Goal: Transaction & Acquisition: Purchase product/service

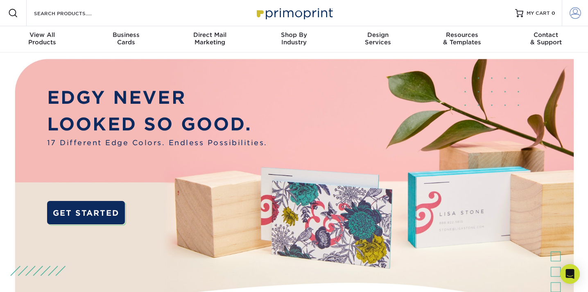
click at [573, 15] on span at bounding box center [575, 12] width 11 height 11
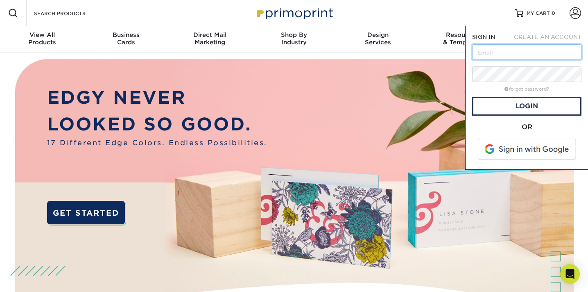
click at [522, 57] on input "text" at bounding box center [526, 52] width 109 height 16
type input "margaretcbeeler@gmail.com"
click at [529, 144] on span at bounding box center [528, 148] width 104 height 21
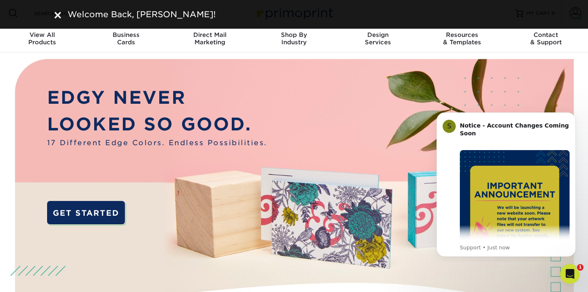
click at [60, 14] on img at bounding box center [57, 15] width 7 height 7
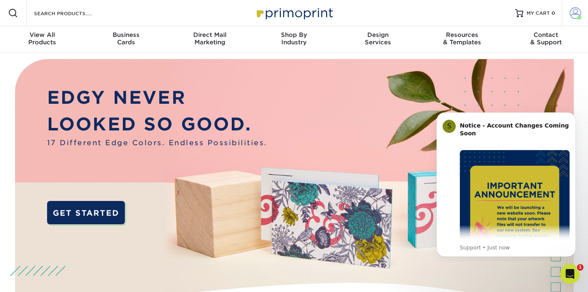
click at [567, 16] on link "Account" at bounding box center [575, 13] width 26 height 26
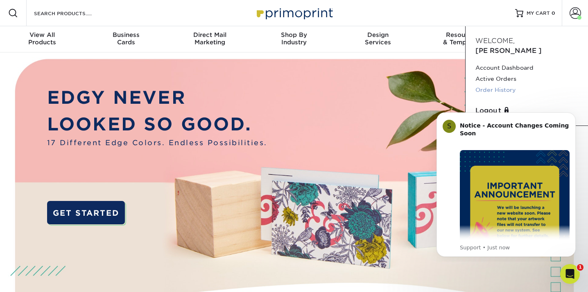
click at [502, 84] on link "Order History" at bounding box center [527, 89] width 103 height 11
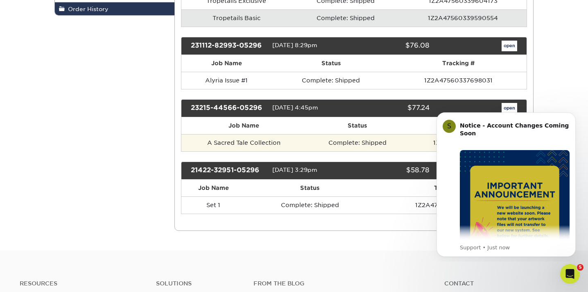
scroll to position [177, 0]
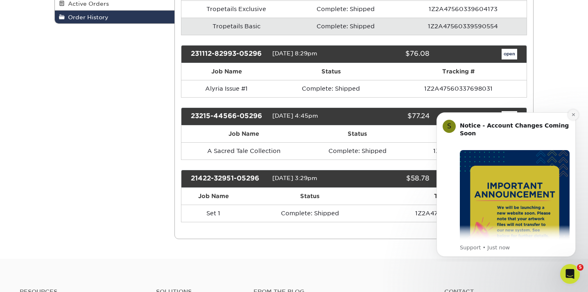
click at [572, 114] on icon "Dismiss notification" at bounding box center [574, 114] width 5 height 5
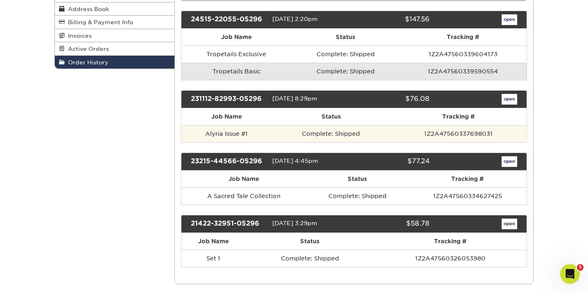
scroll to position [131, 0]
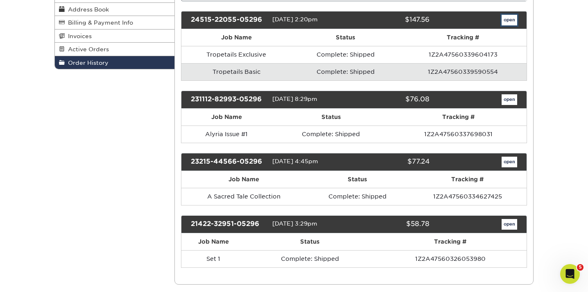
click at [505, 23] on link "open" at bounding box center [510, 20] width 16 height 11
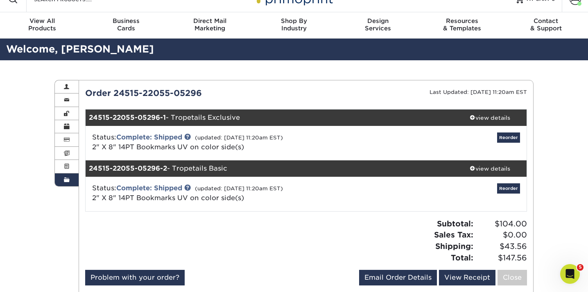
scroll to position [6, 0]
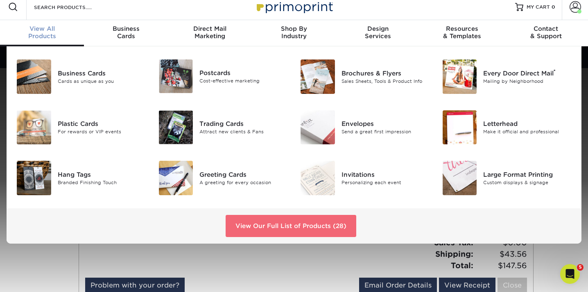
click at [292, 229] on link "View Our Full List of Products (28)" at bounding box center [291, 226] width 131 height 22
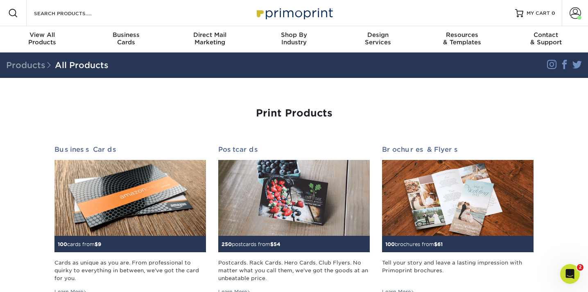
click at [111, 18] on div "Resources Menu Search Products Account Welcome, Margaret Account Dashboard Acti…" at bounding box center [294, 13] width 588 height 26
click at [104, 15] on input "Search Products" at bounding box center [73, 13] width 80 height 10
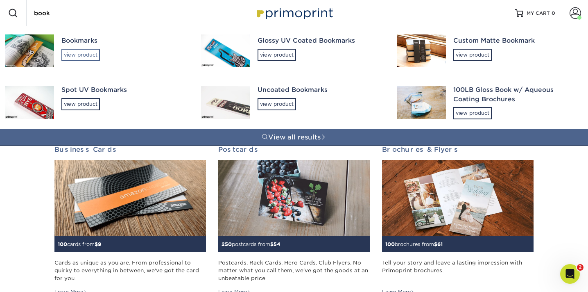
type input "book"
click at [84, 55] on div "view product" at bounding box center [80, 55] width 39 height 12
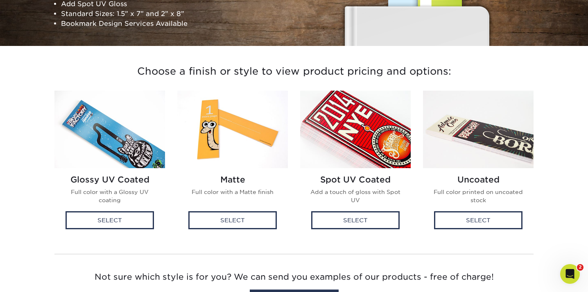
scroll to position [169, 0]
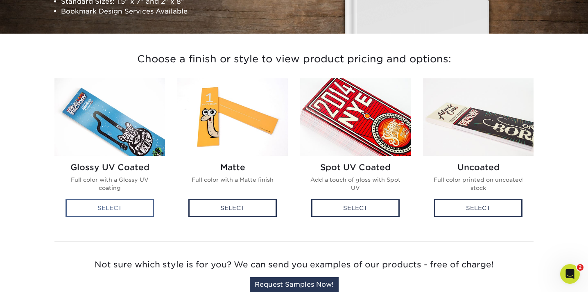
click at [140, 208] on div "Select" at bounding box center [110, 208] width 88 height 18
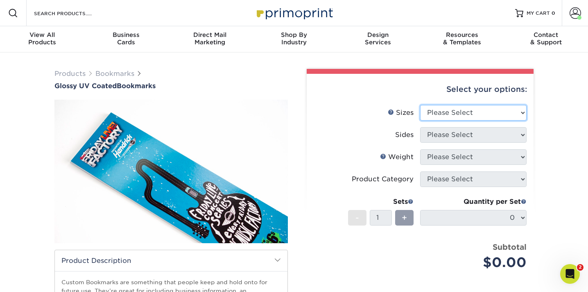
click at [445, 112] on select "Please Select 1.5" x 7" 2" x 8"" at bounding box center [473, 113] width 107 height 16
select select "2.00x8.00"
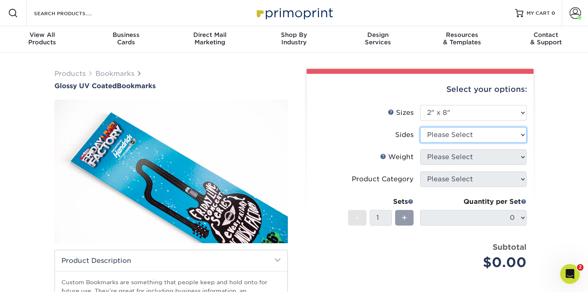
click at [452, 138] on select "Please Select Print Both Sides Print Front Only" at bounding box center [473, 135] width 107 height 16
select select "13abbda7-1d64-4f25-8bb2-c179b224825d"
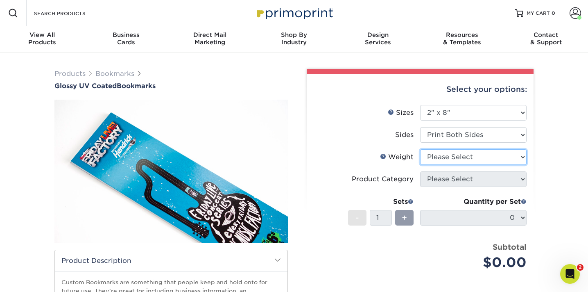
click at [455, 160] on select "Please Select 16PT 14PT" at bounding box center [473, 157] width 107 height 16
click at [459, 163] on select "Please Select 16PT 14PT" at bounding box center [473, 157] width 107 height 16
select select "16PT"
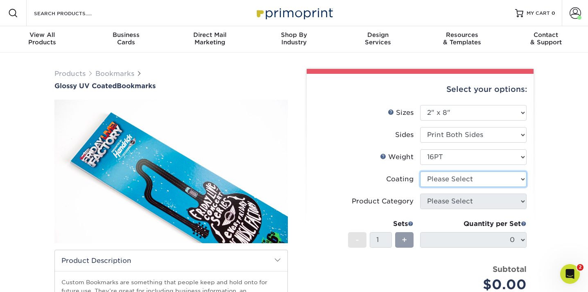
click at [456, 178] on select at bounding box center [473, 179] width 107 height 16
select select "ae367451-b2b8-45df-a344-0f05b6a12993"
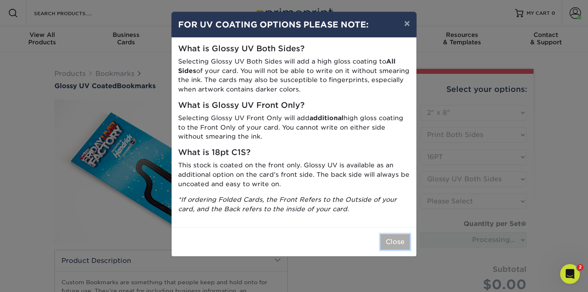
click at [404, 242] on button "Close" at bounding box center [395, 242] width 29 height 16
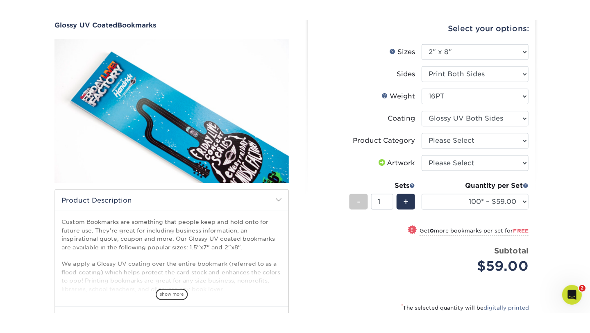
scroll to position [90, 0]
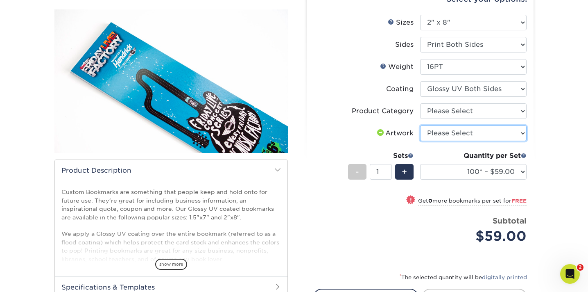
click at [444, 132] on select "Please Select I will upload files I need a design - $50" at bounding box center [473, 133] width 107 height 16
select select "upload"
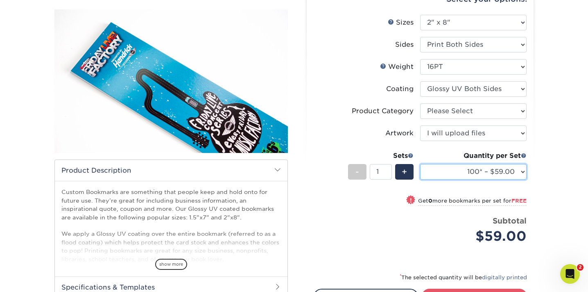
click at [459, 173] on select "100* – $59.00 100* – $59.00 250* – $60.00 250* – $60.00 500 – $66.00 500 – $66.…" at bounding box center [473, 172] width 107 height 16
select select "250* – $60.00"
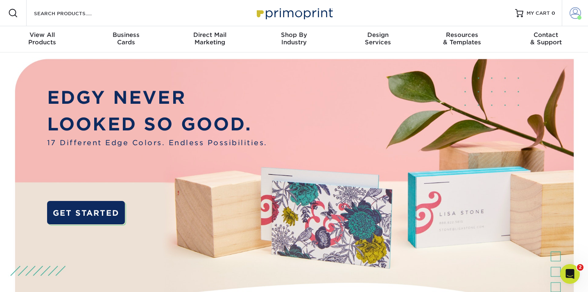
click at [574, 17] on span at bounding box center [575, 12] width 11 height 11
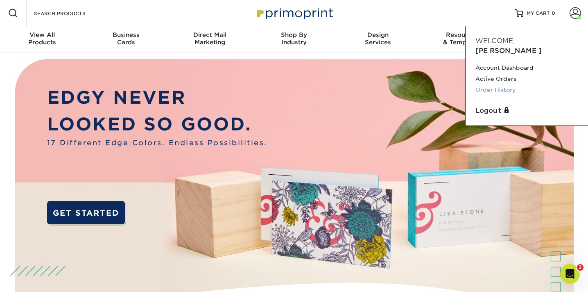
click at [506, 84] on link "Order History" at bounding box center [527, 89] width 103 height 11
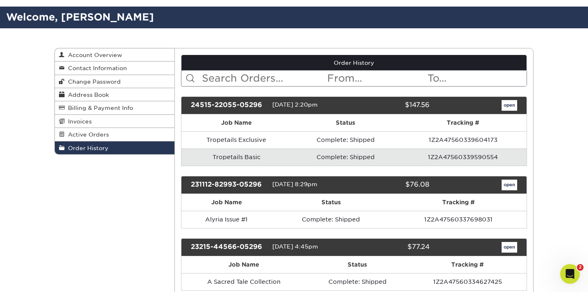
scroll to position [54, 0]
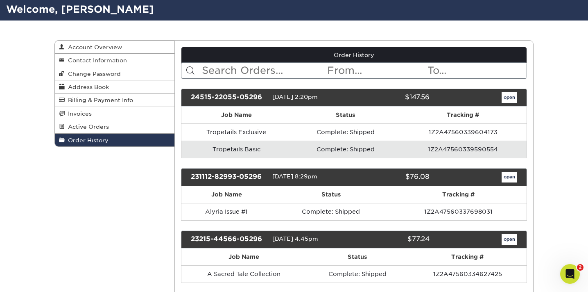
click at [509, 103] on div "24515-22055-05296 05/15/2024 2:20pm $147.56 open" at bounding box center [354, 97] width 347 height 18
click at [509, 101] on link "open" at bounding box center [510, 97] width 16 height 11
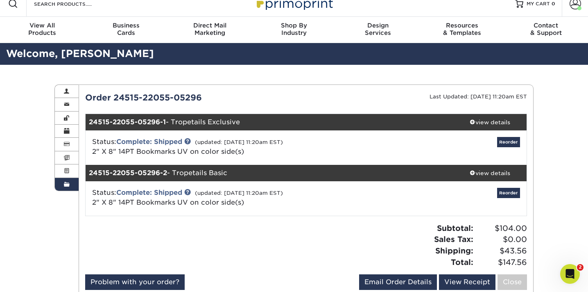
scroll to position [12, 0]
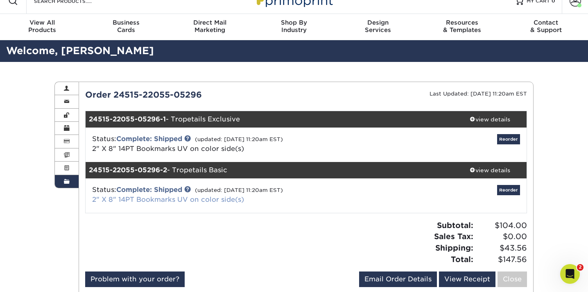
click at [168, 199] on link "2" X 8" 14PT Bookmarks UV on color side(s)" at bounding box center [168, 199] width 152 height 8
